Goal: Check status: Check status

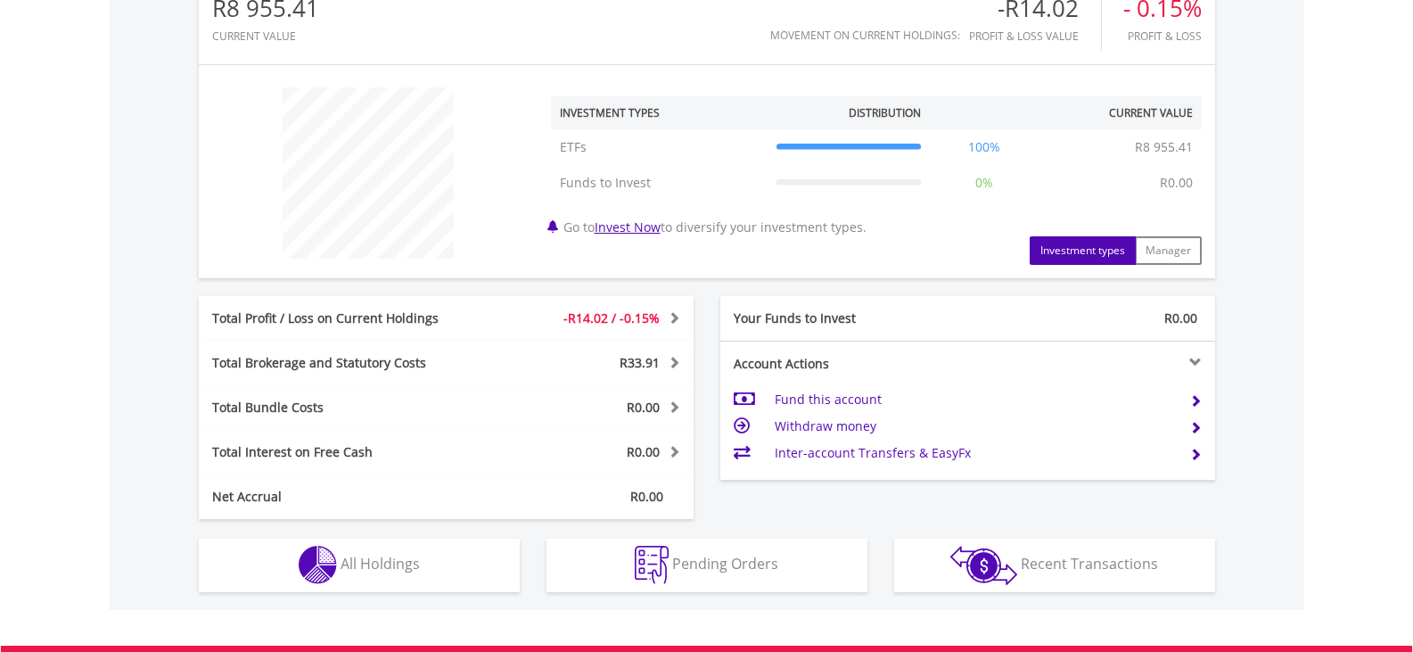
scroll to position [624, 0]
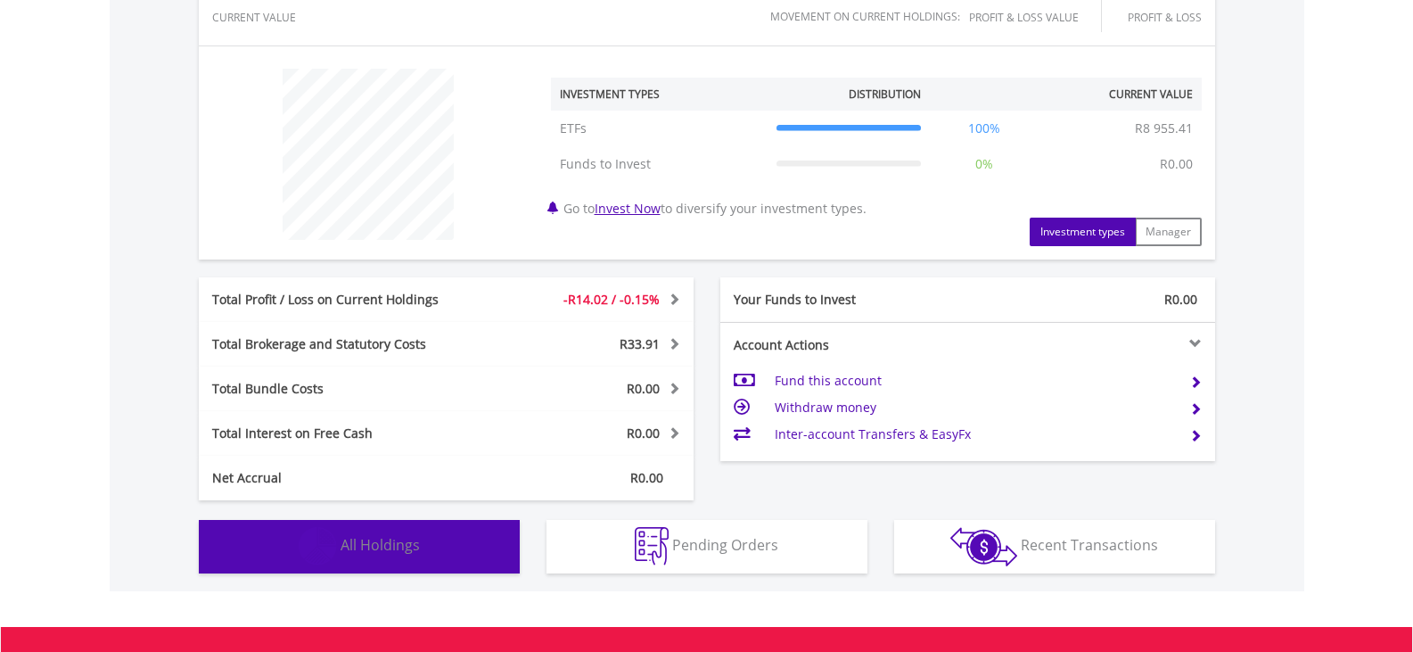
click at [401, 552] on span "All Holdings" at bounding box center [380, 545] width 79 height 20
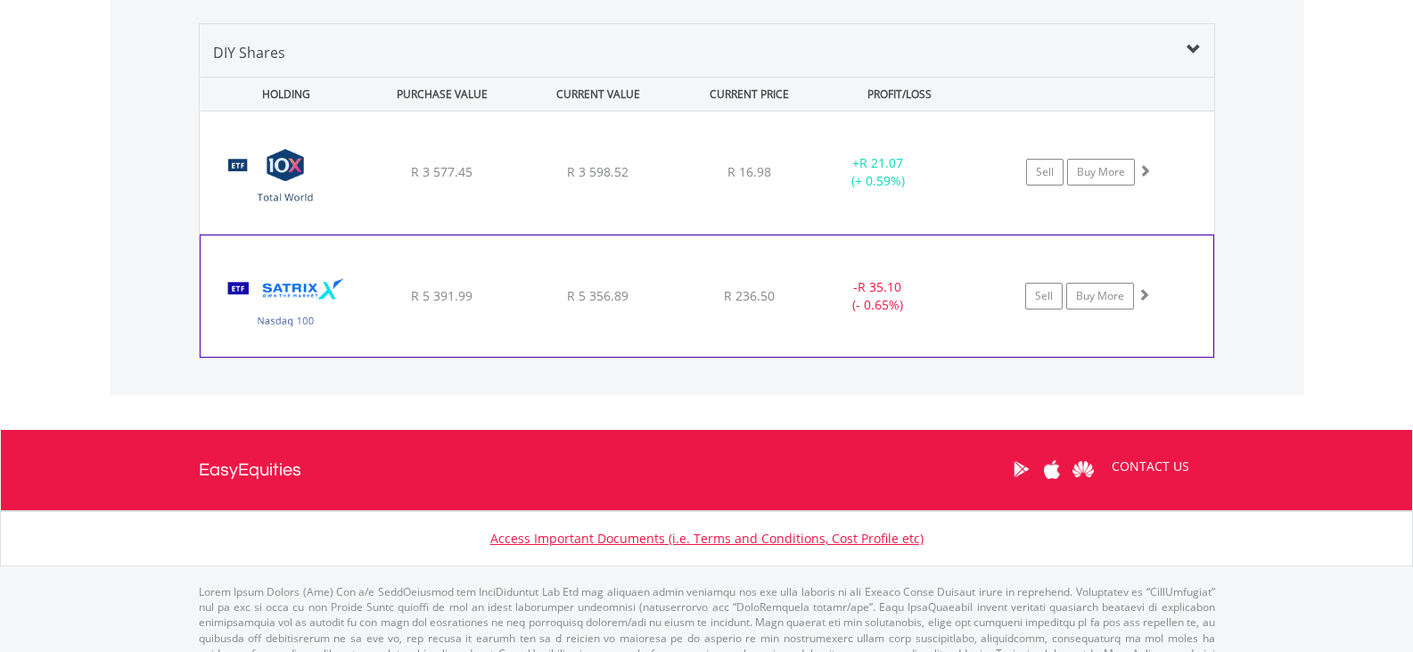
scroll to position [1263, 0]
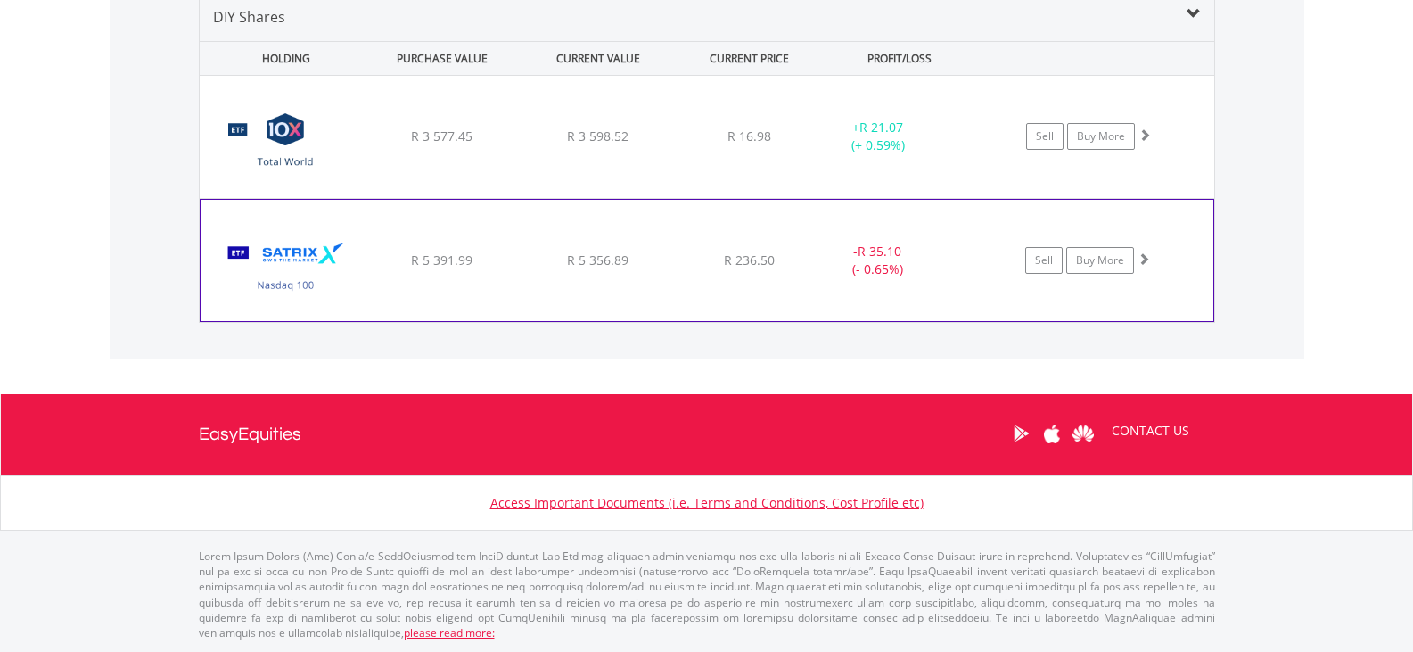
click at [1144, 258] on span at bounding box center [1144, 258] width 12 height 12
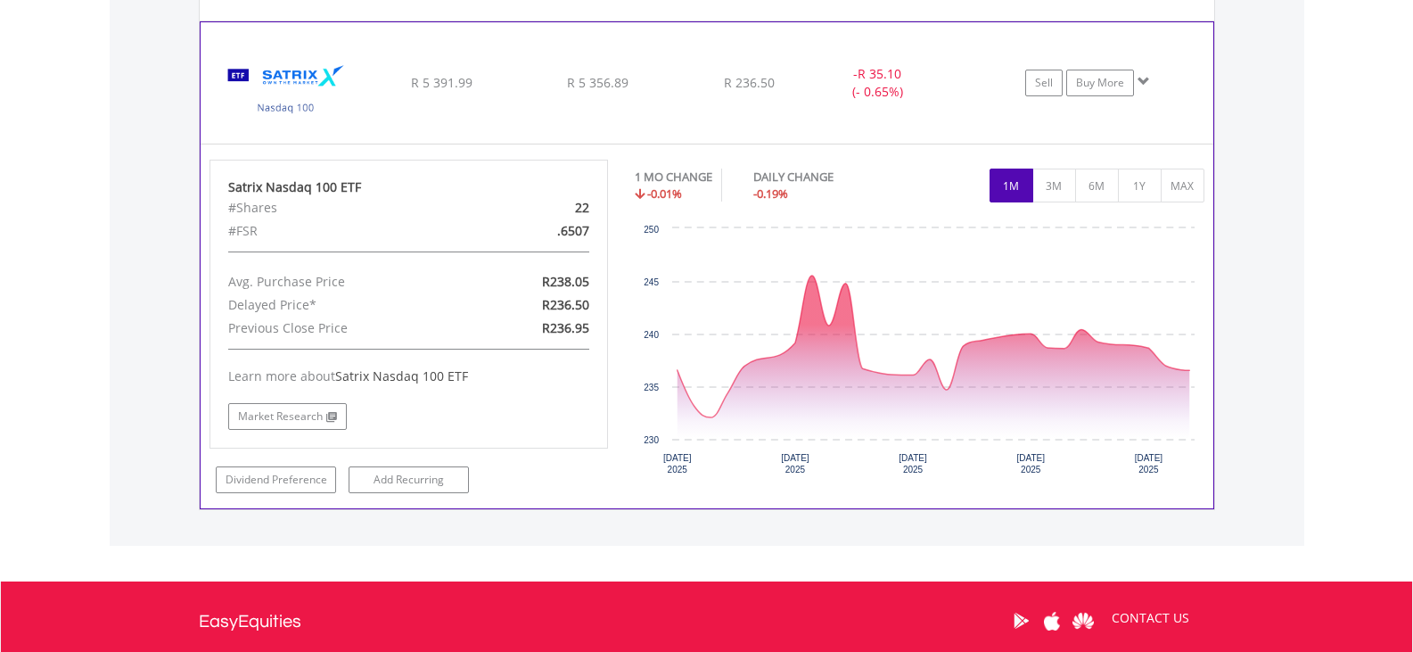
scroll to position [1442, 0]
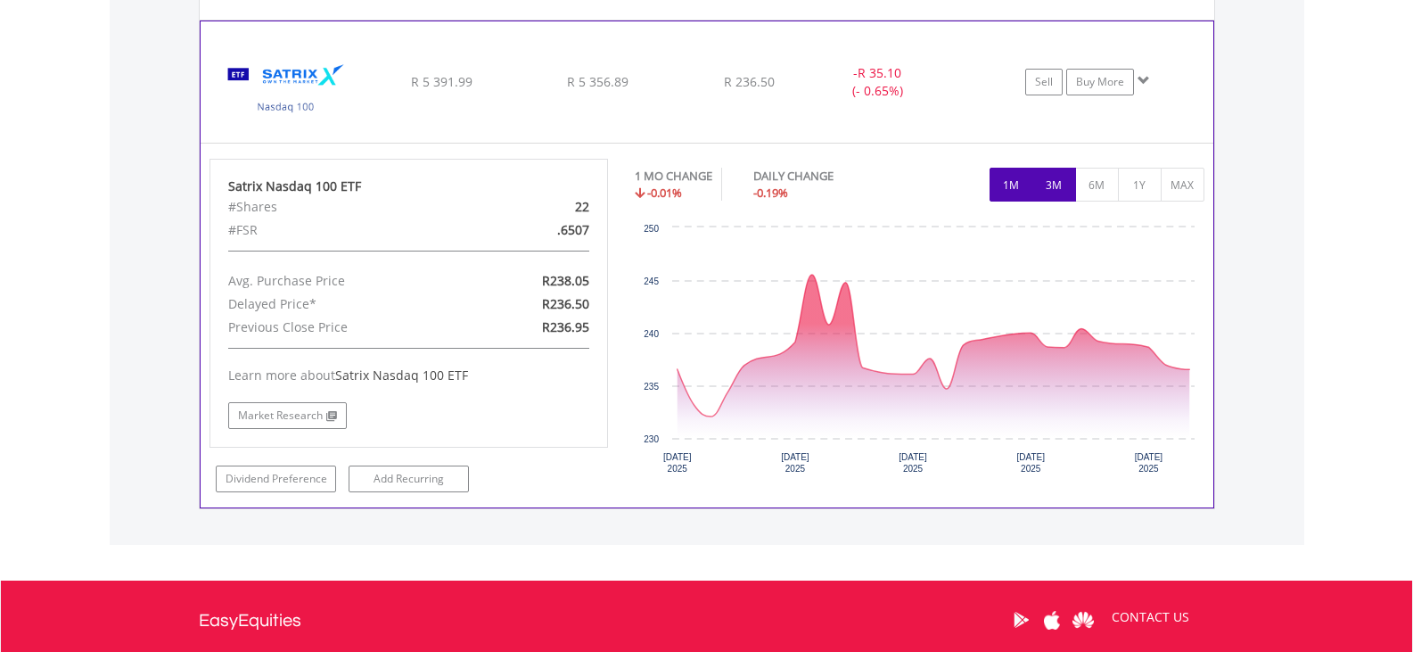
click at [1060, 196] on button "3M" at bounding box center [1055, 185] width 44 height 34
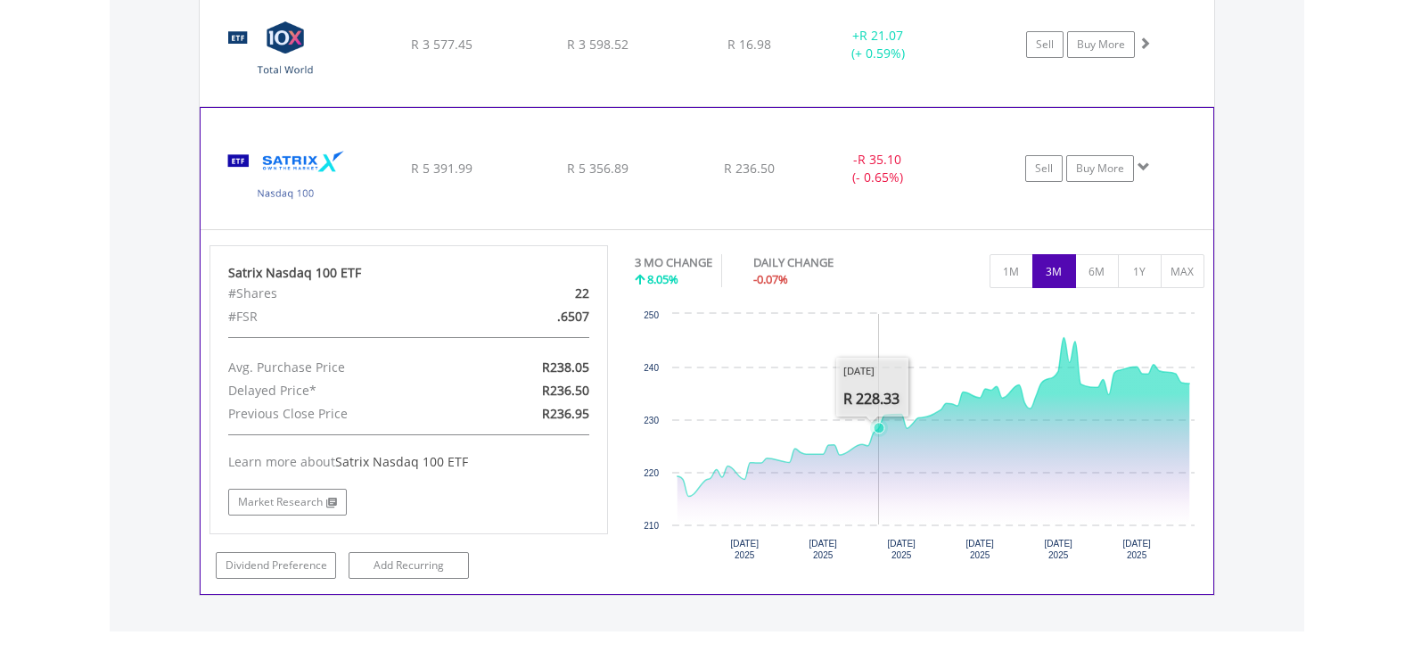
scroll to position [1337, 0]
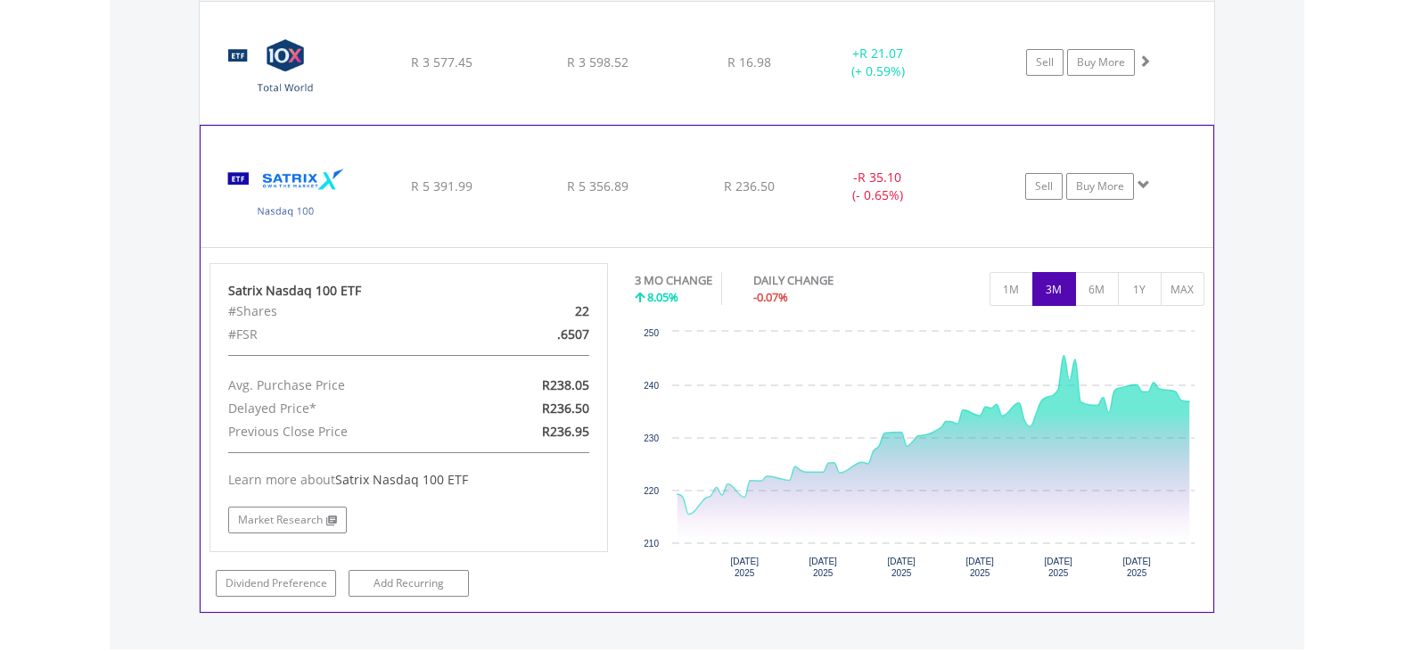
click at [1137, 124] on div "﻿ Satrix Nasdaq 100 ETF R 5 391.99 R 5 356.89 R 236.50 - R 35.10 (- 0.65%) Sell…" at bounding box center [707, 63] width 1015 height 122
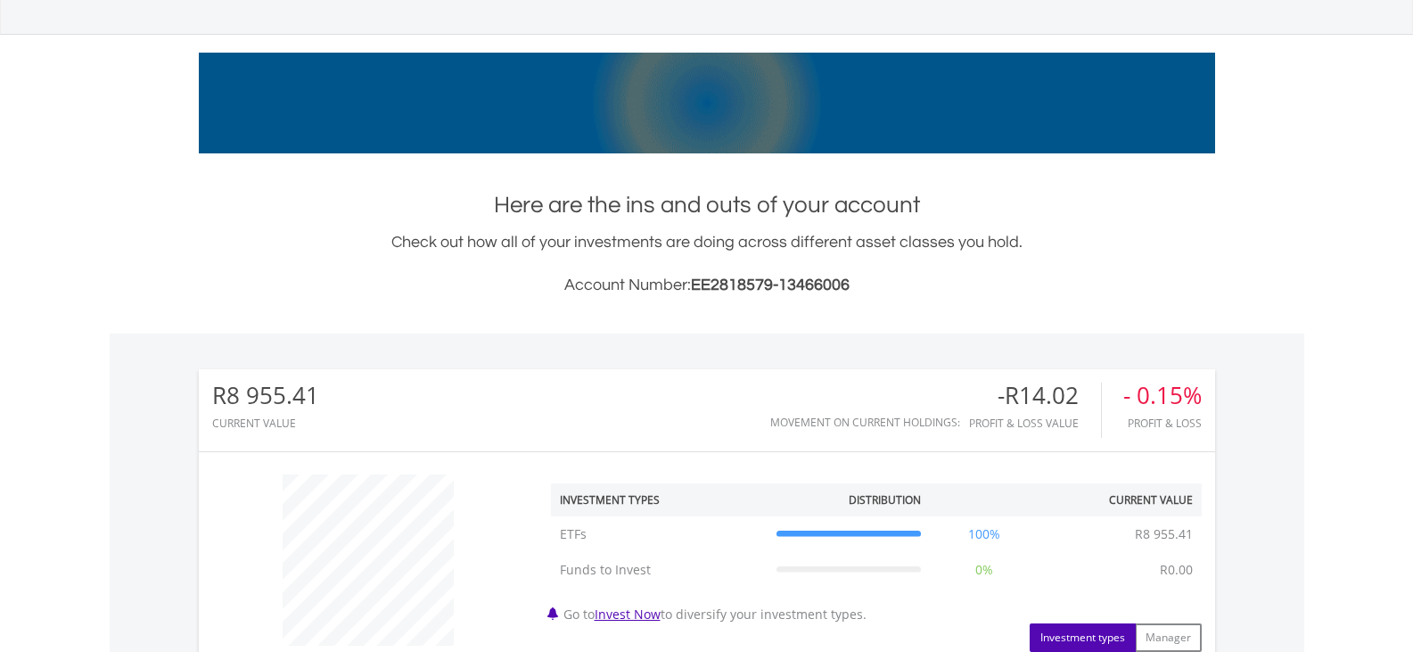
scroll to position [193, 0]
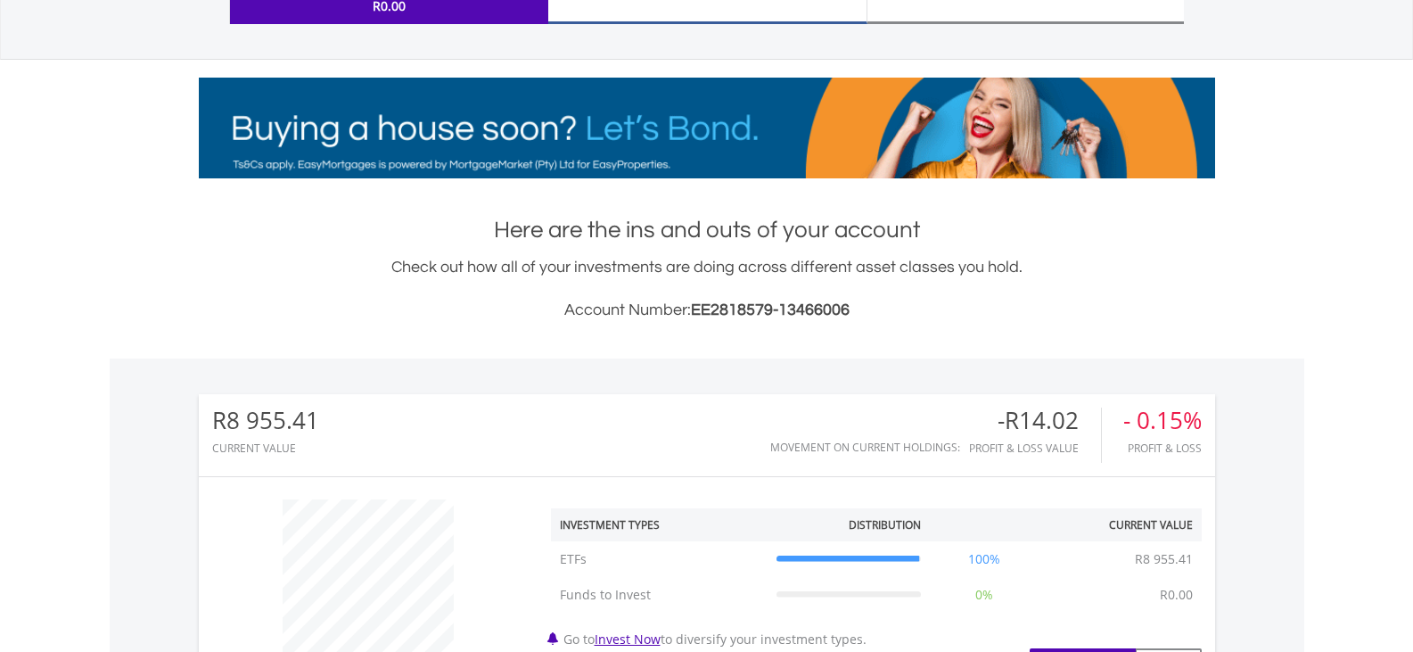
scroll to position [171, 339]
